Goal: Task Accomplishment & Management: Use online tool/utility

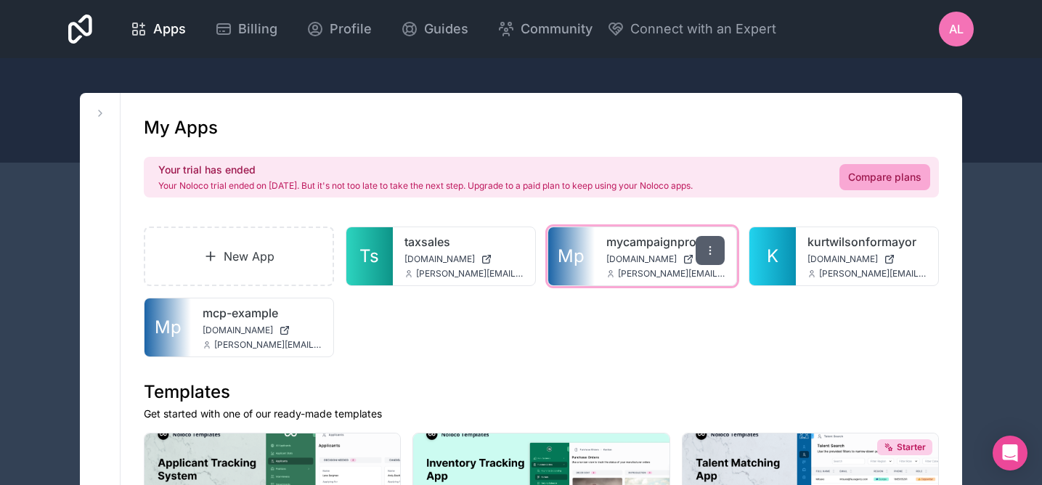
click at [707, 256] on div at bounding box center [710, 250] width 29 height 29
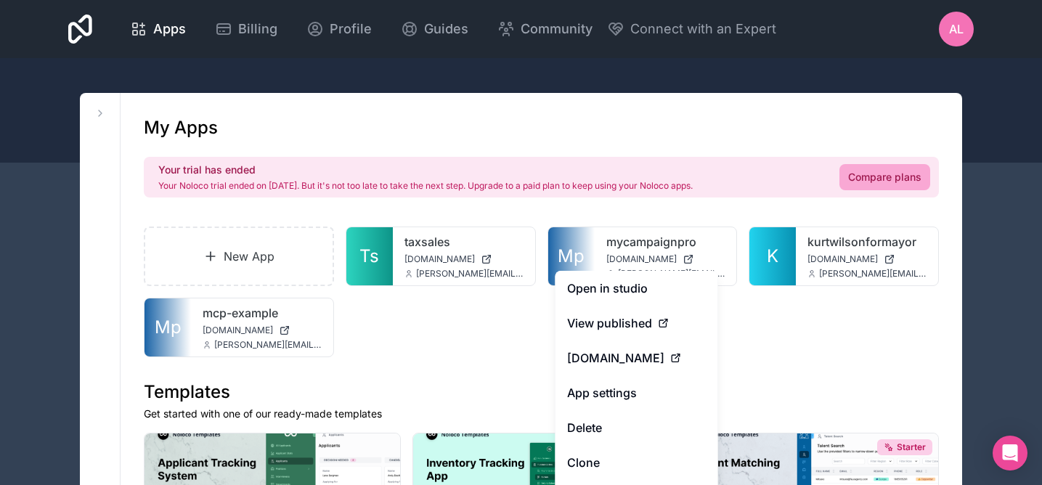
click at [501, 356] on div "New App Ts taxsales [DOMAIN_NAME] [PERSON_NAME][EMAIL_ADDRESS][DOMAIN_NAME] Mp …" at bounding box center [541, 292] width 795 height 131
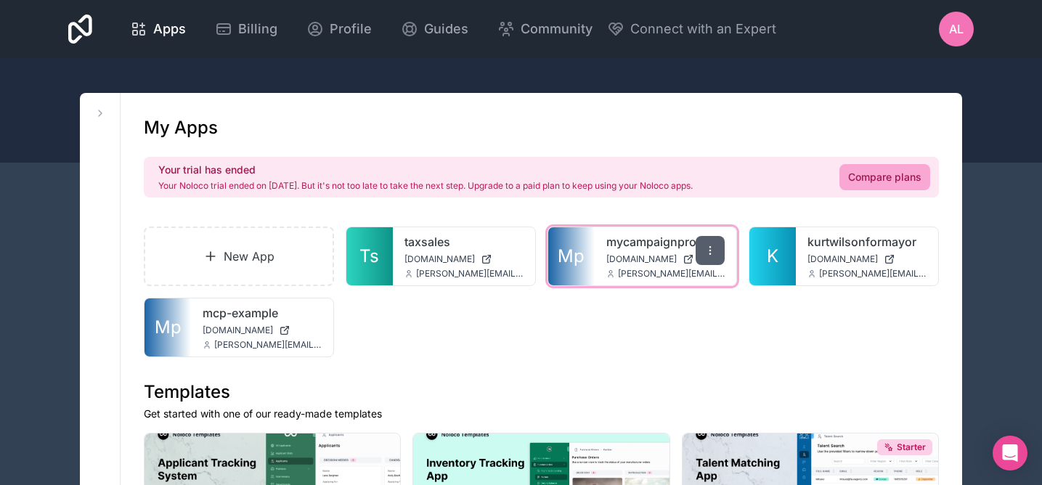
click at [708, 253] on icon at bounding box center [710, 251] width 12 height 12
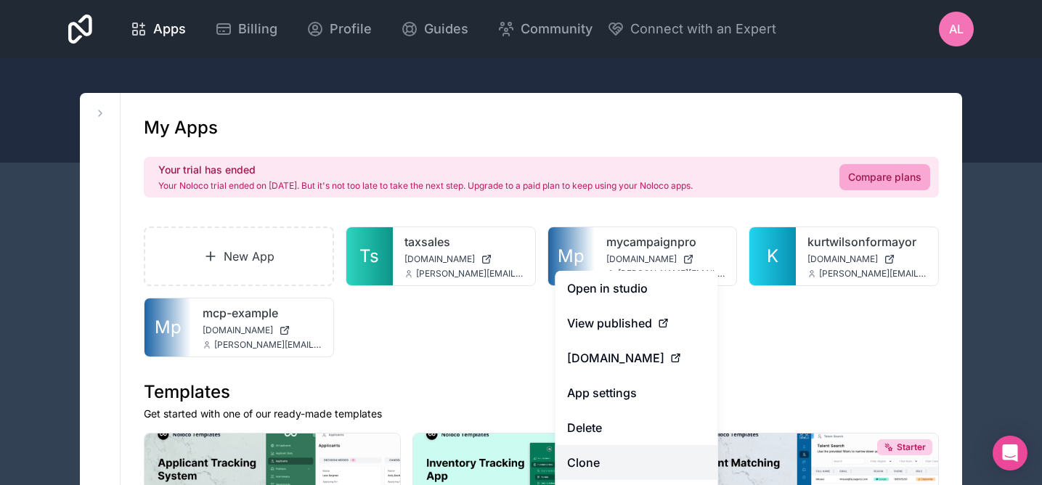
click at [611, 460] on link "Clone" at bounding box center [637, 462] width 163 height 35
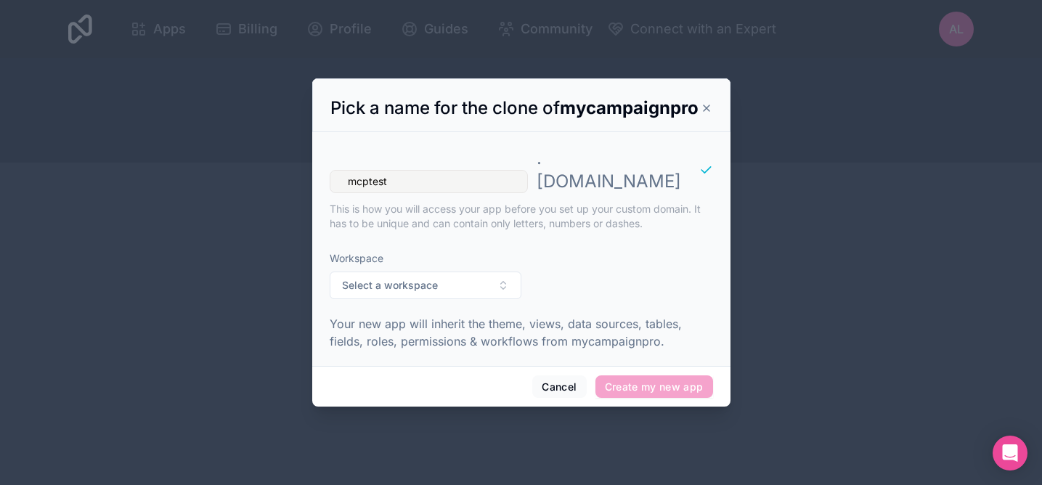
click at [370, 183] on input "mcptest" at bounding box center [429, 181] width 198 height 23
type input "mcp-test"
click at [473, 283] on button "Select a workspace" at bounding box center [426, 286] width 192 height 28
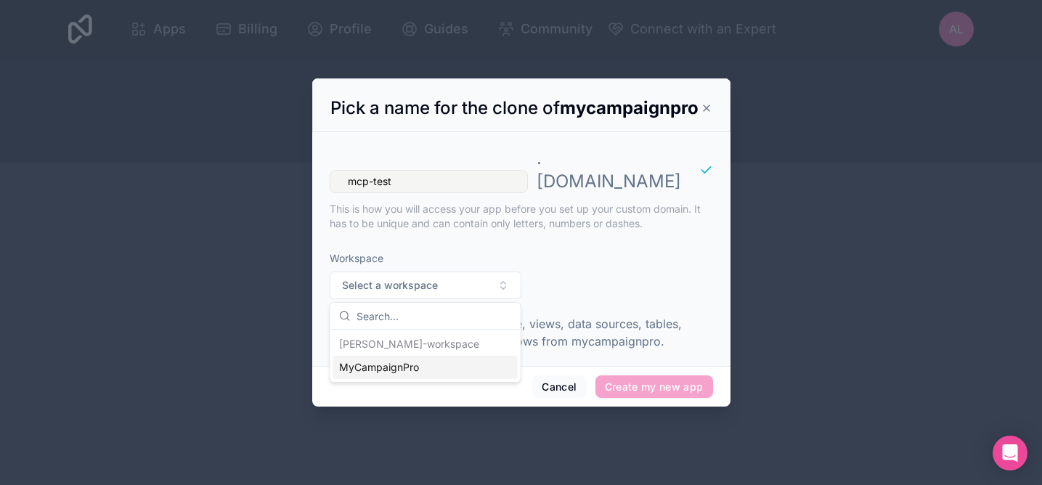
click at [436, 357] on div "MyCampaignPro" at bounding box center [425, 367] width 184 height 23
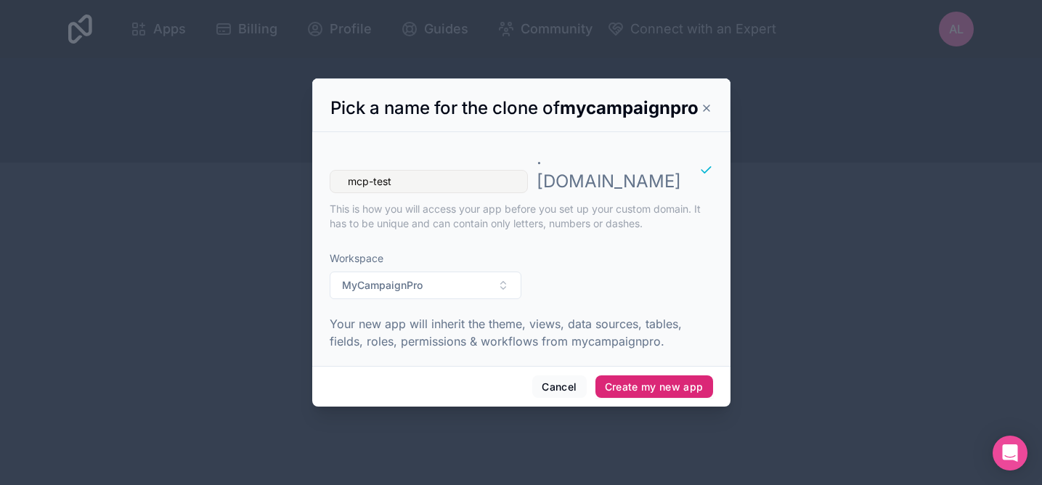
click at [609, 382] on button "Create my new app" at bounding box center [654, 386] width 118 height 23
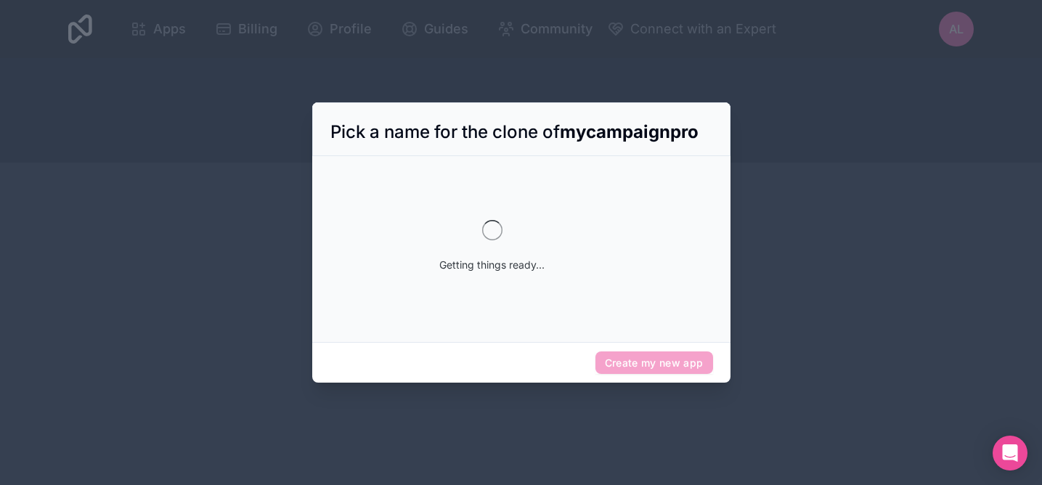
click at [555, 306] on div "Getting things ready..." at bounding box center [492, 246] width 279 height 145
